Goal: Check status: Check status

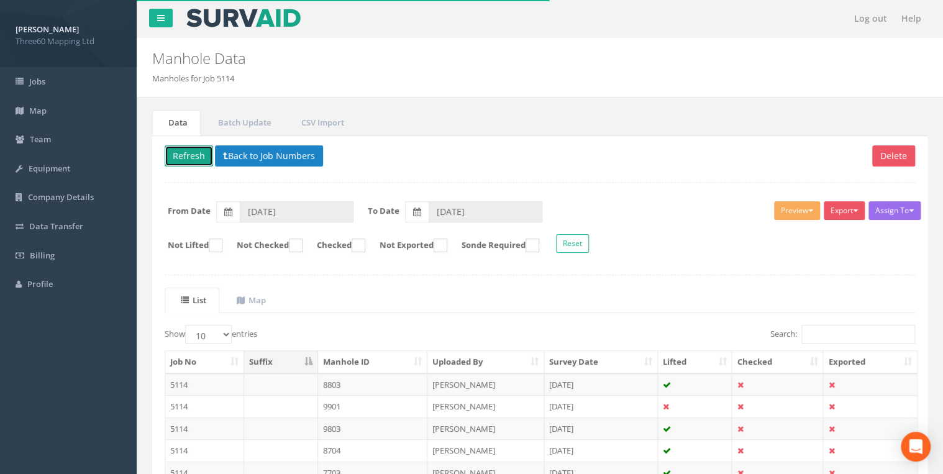
click at [178, 157] on button "Refresh" at bounding box center [189, 155] width 48 height 21
click at [254, 155] on button "Back to Job Numbers" at bounding box center [269, 155] width 108 height 21
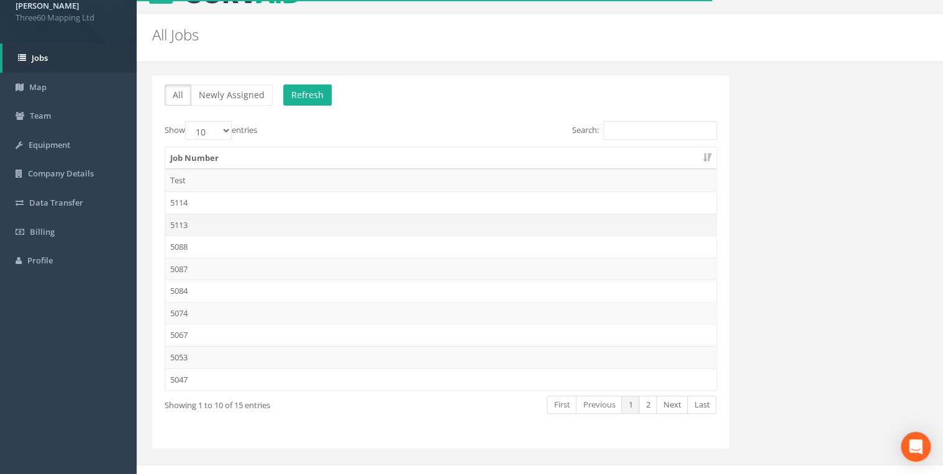
scroll to position [36, 0]
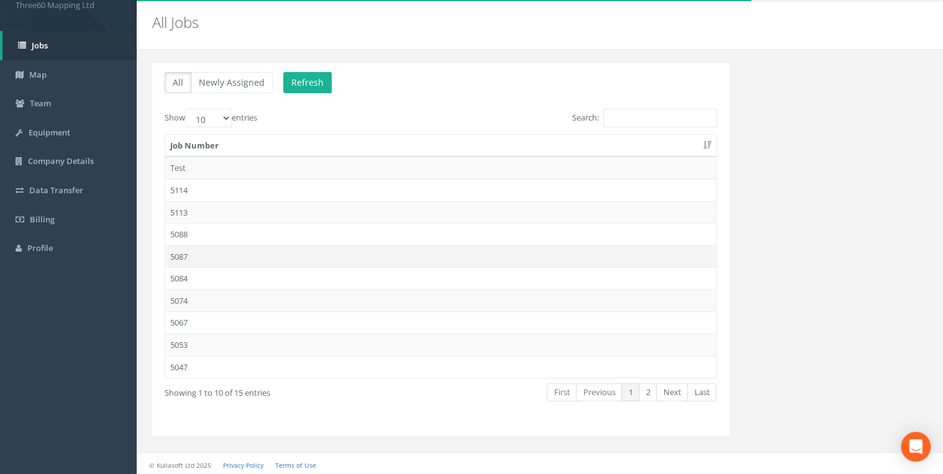
click at [200, 252] on td "5087" at bounding box center [440, 256] width 551 height 22
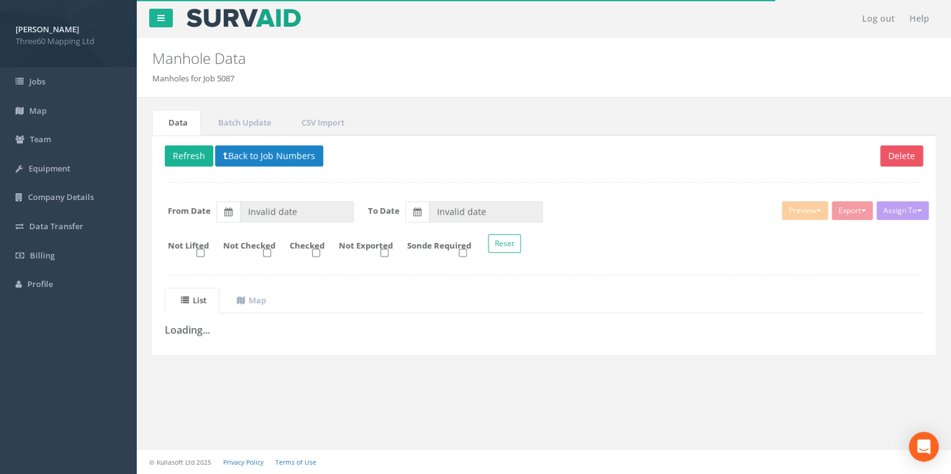
type input "[DATE]"
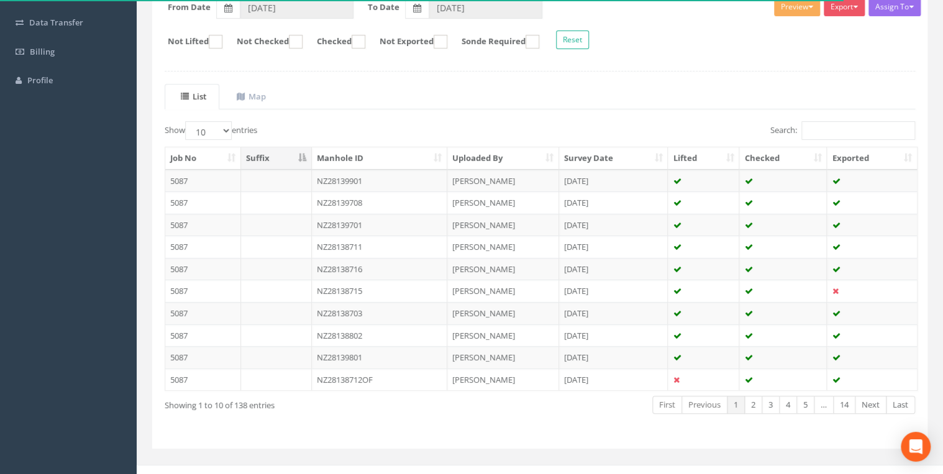
scroll to position [83, 0]
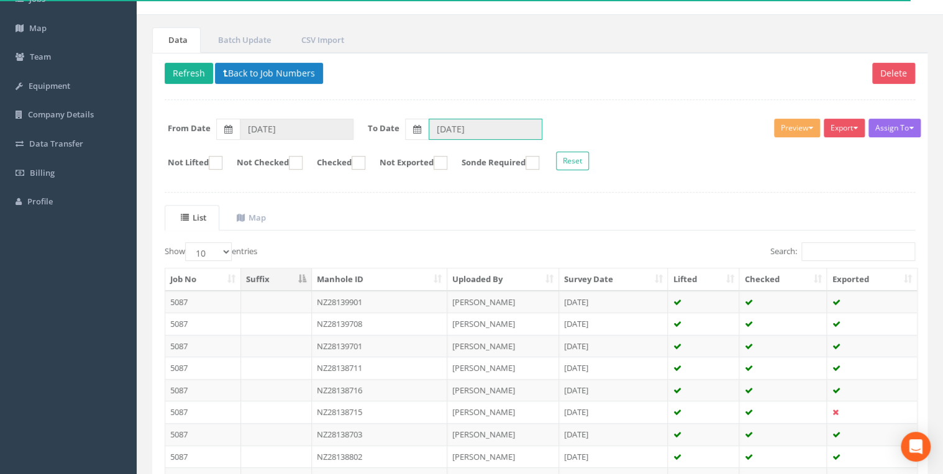
click at [496, 125] on input "[DATE]" at bounding box center [486, 129] width 114 height 21
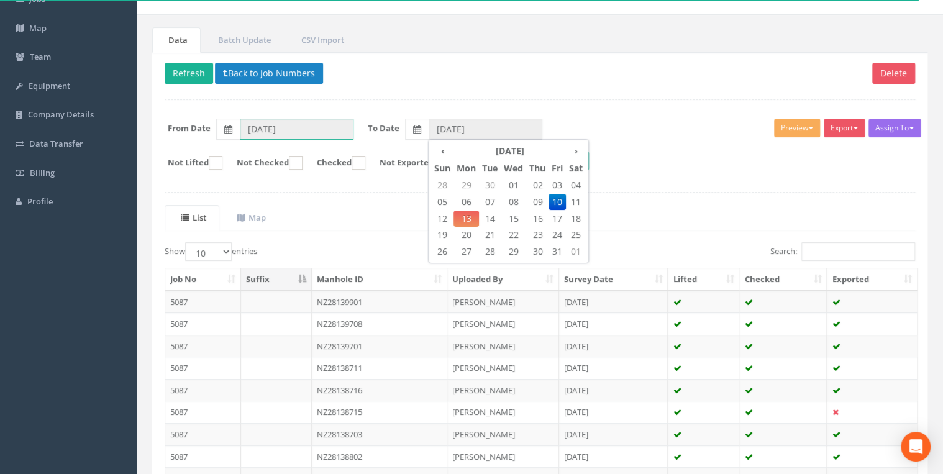
click at [322, 127] on input "[DATE]" at bounding box center [297, 129] width 114 height 21
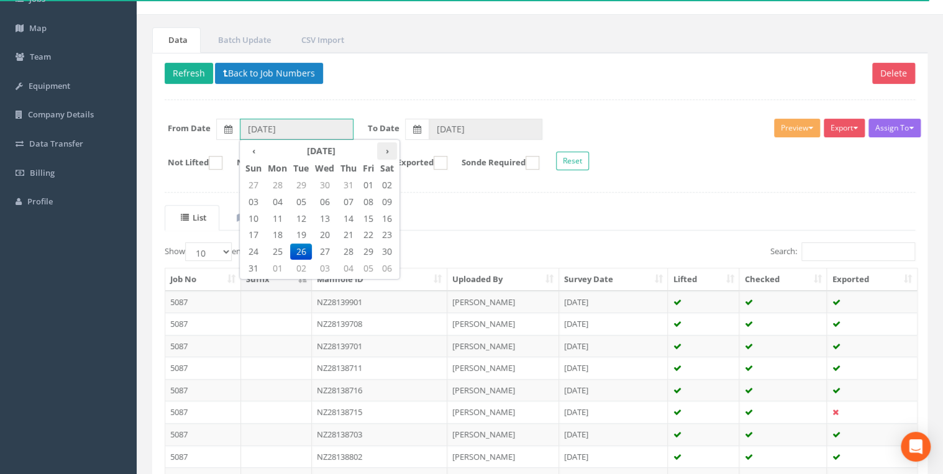
click at [391, 150] on th "›" at bounding box center [387, 150] width 20 height 17
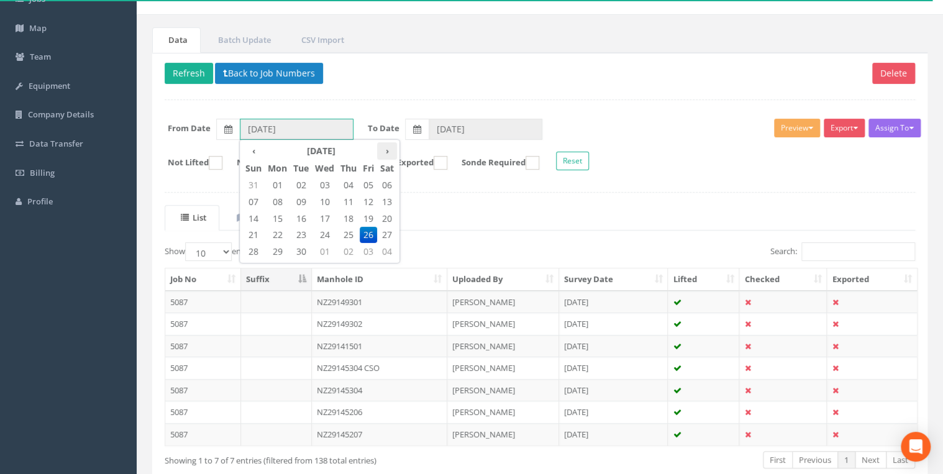
click at [390, 150] on th "›" at bounding box center [387, 150] width 20 height 17
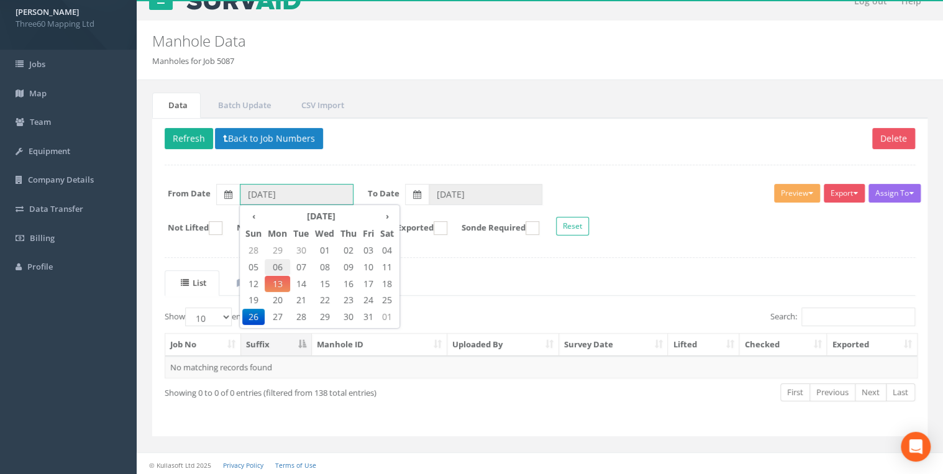
click at [278, 263] on span "06" at bounding box center [277, 267] width 25 height 16
type input "[DATE]"
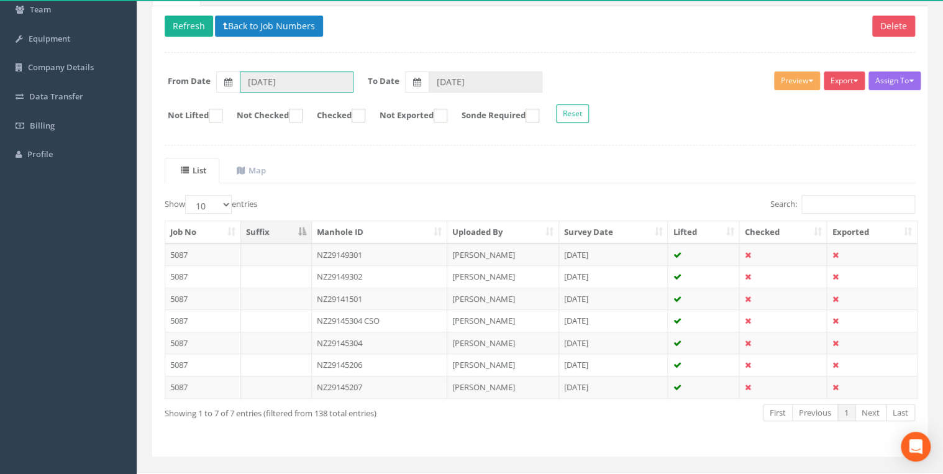
scroll to position [149, 0]
